Goal: Information Seeking & Learning: Find contact information

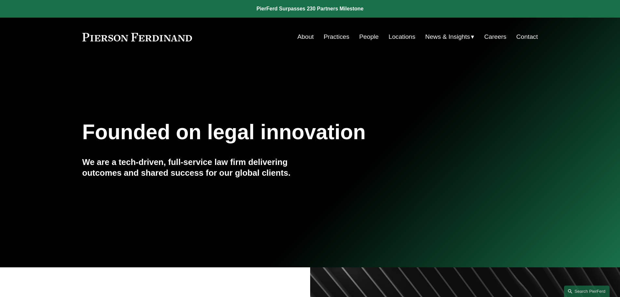
click at [398, 35] on link "Locations" at bounding box center [402, 37] width 27 height 12
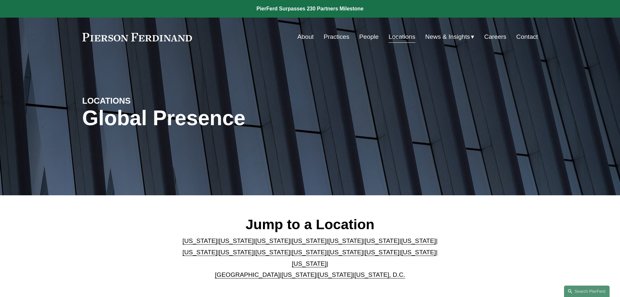
click at [292, 255] on link "[US_STATE]" at bounding box center [309, 251] width 35 height 7
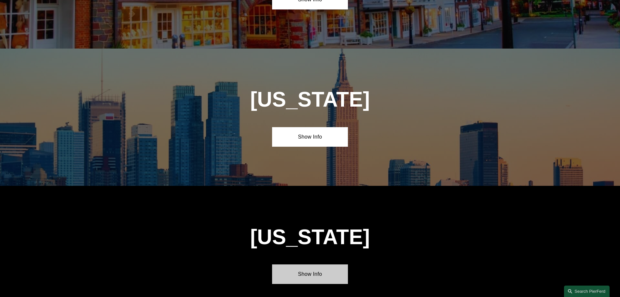
scroll to position [1667, 0]
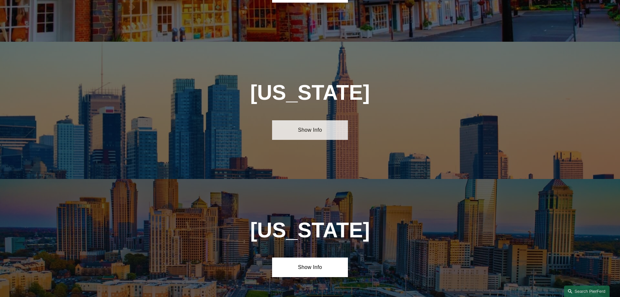
click at [322, 120] on link "Show Info" at bounding box center [310, 130] width 76 height 20
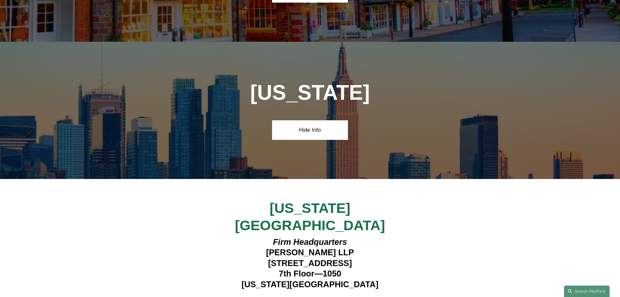
click at [314, 296] on strong "View Lawyers" at bounding box center [307, 301] width 41 height 7
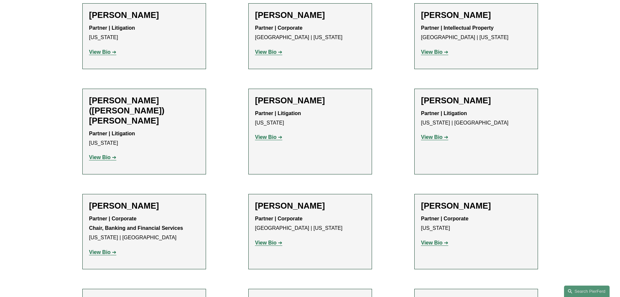
scroll to position [619, 0]
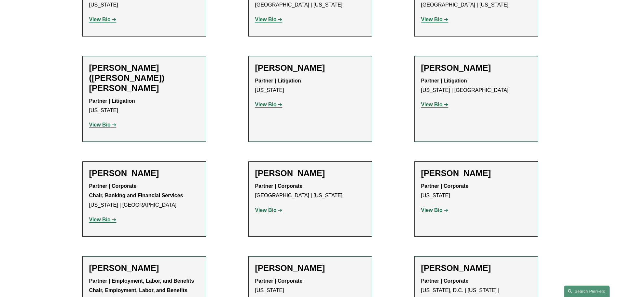
click at [269, 207] on strong "View Bio" at bounding box center [265, 210] width 21 height 6
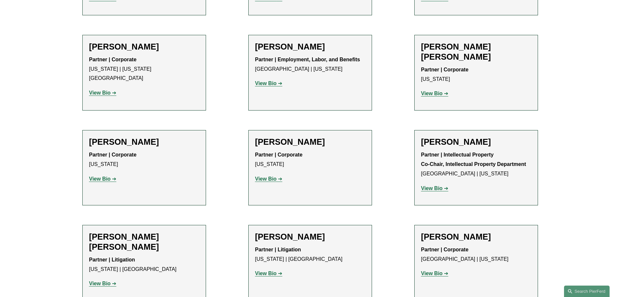
scroll to position [1172, 0]
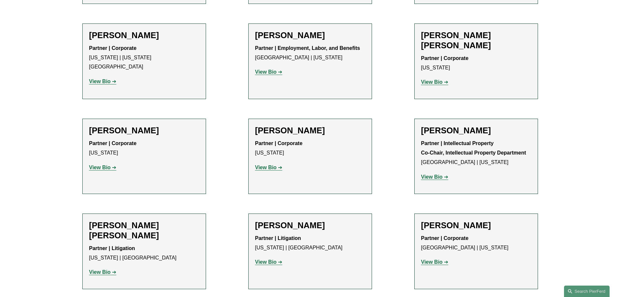
click at [437, 259] on strong "View Bio" at bounding box center [431, 262] width 21 height 6
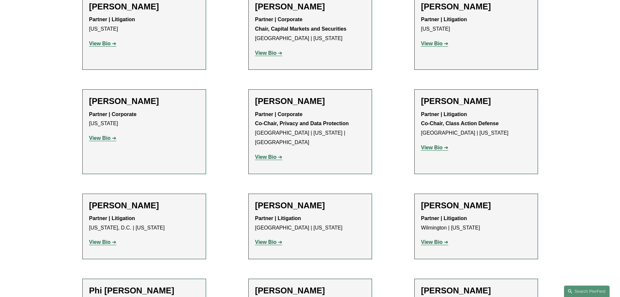
scroll to position [1563, 0]
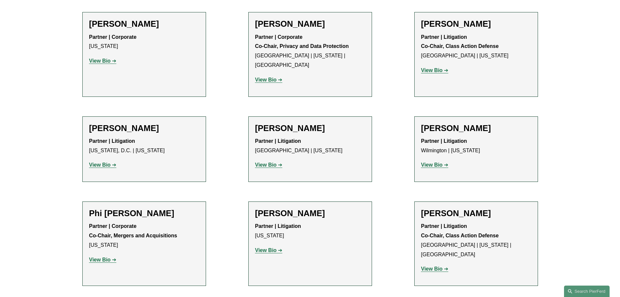
click at [106, 257] on strong "View Bio" at bounding box center [99, 260] width 21 height 6
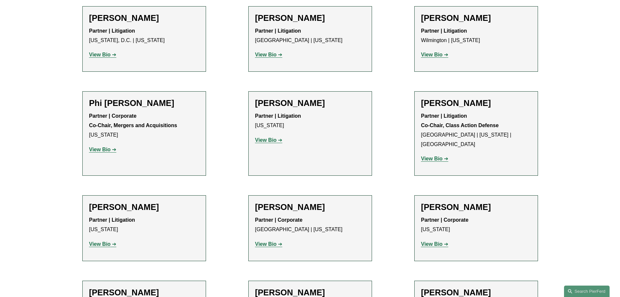
scroll to position [1693, 0]
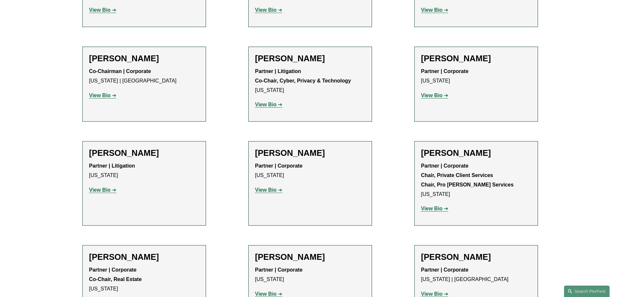
scroll to position [1921, 0]
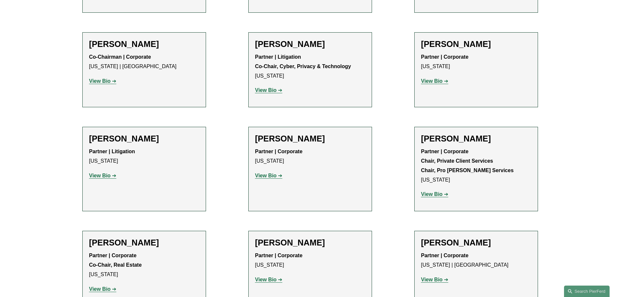
click at [438, 276] on strong "View Bio" at bounding box center [431, 279] width 21 height 6
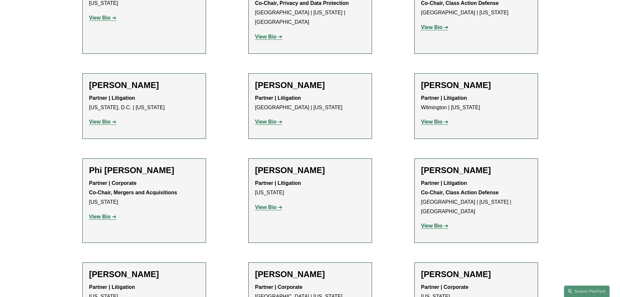
scroll to position [1595, 0]
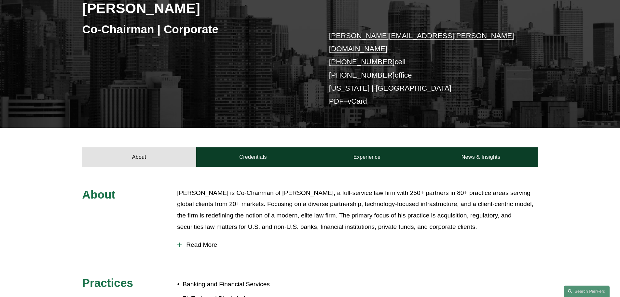
scroll to position [195, 0]
